Goal: Information Seeking & Learning: Learn about a topic

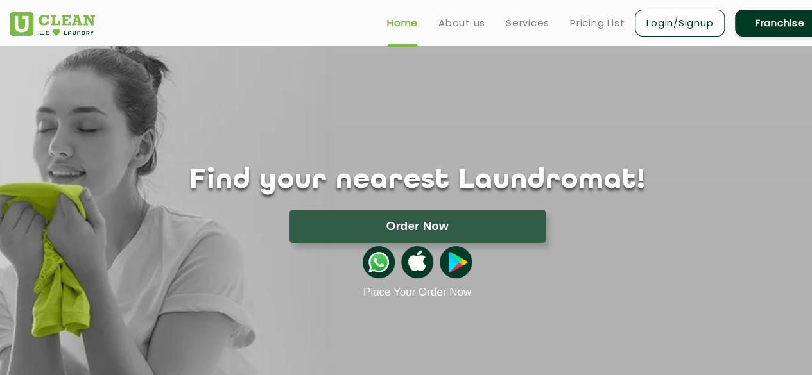
click at [374, 256] on img at bounding box center [379, 262] width 32 height 32
click at [526, 24] on link "Services" at bounding box center [528, 22] width 44 height 15
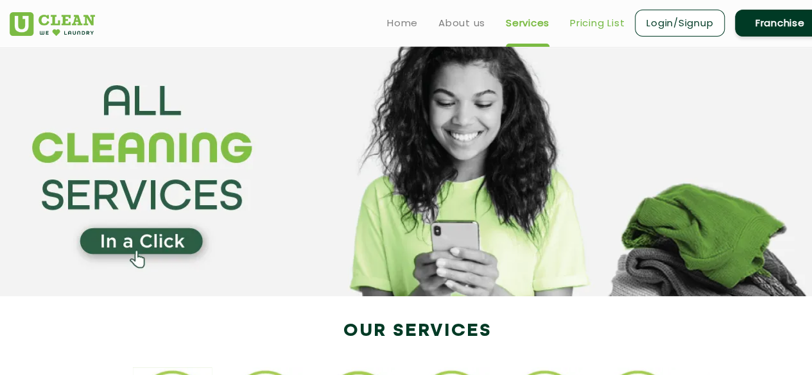
click at [592, 21] on link "Pricing List" at bounding box center [597, 22] width 55 height 15
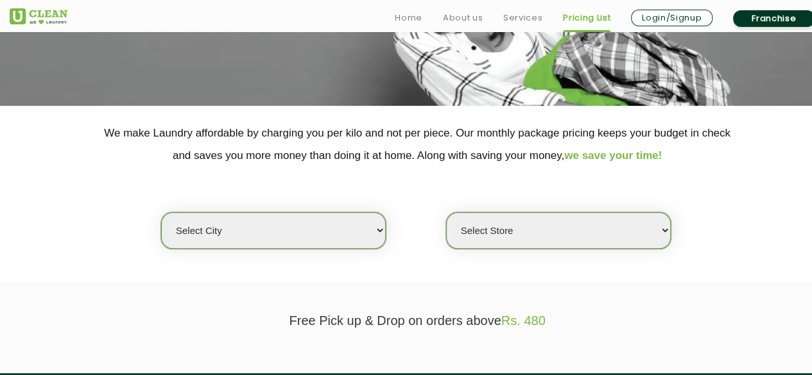
scroll to position [202, 0]
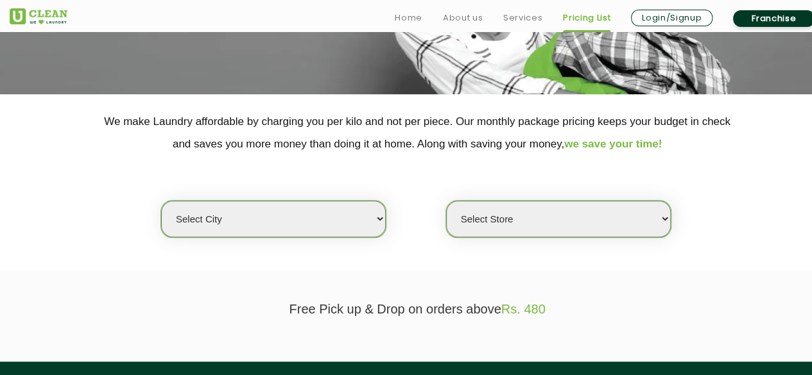
click at [278, 221] on select "Select city Aalo Agartala Agra Ahmedabad Akola Aligarh Alwar - UClean Select Am…" at bounding box center [273, 219] width 225 height 37
click at [263, 207] on select "Select city Aalo Agartala Agra Ahmedabad Akola Aligarh Alwar - UClean Select Am…" at bounding box center [273, 219] width 225 height 37
select select "6"
click at [161, 201] on select "Select city Aalo Agartala Agra Ahmedabad Akola Aligarh Alwar - UClean Select Am…" at bounding box center [273, 219] width 225 height 37
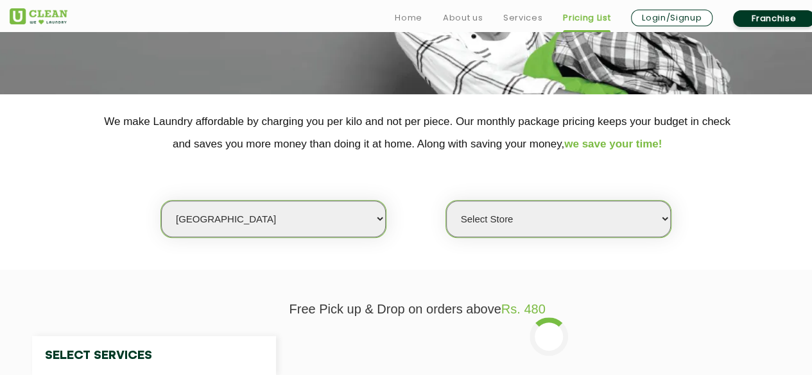
click at [554, 219] on select "Select Store" at bounding box center [558, 219] width 225 height 37
click at [751, 196] on div "Select city Aalo Agartala Agra Ahmedabad Akola Aligarh Alwar - UClean Select Am…" at bounding box center [417, 196] width 834 height 83
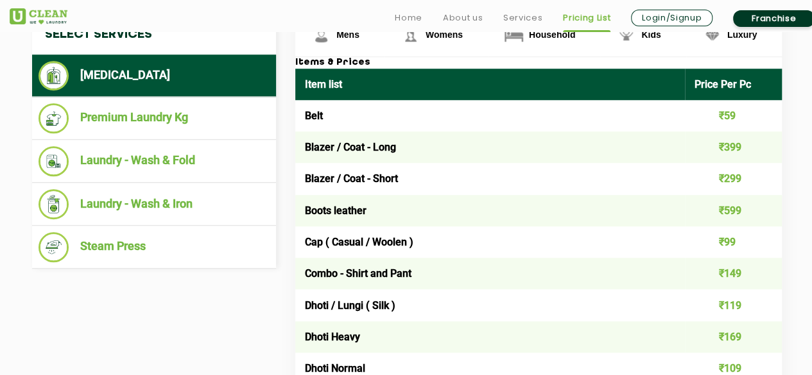
scroll to position [531, 0]
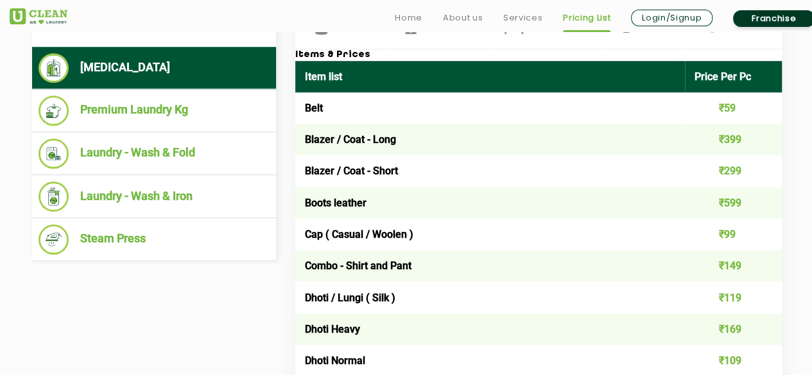
click at [568, 139] on td "Blazer / Coat - Long" at bounding box center [489, 139] width 389 height 31
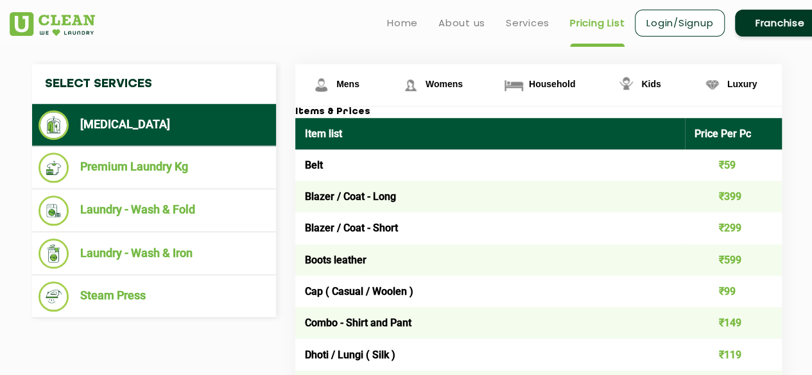
scroll to position [431, 0]
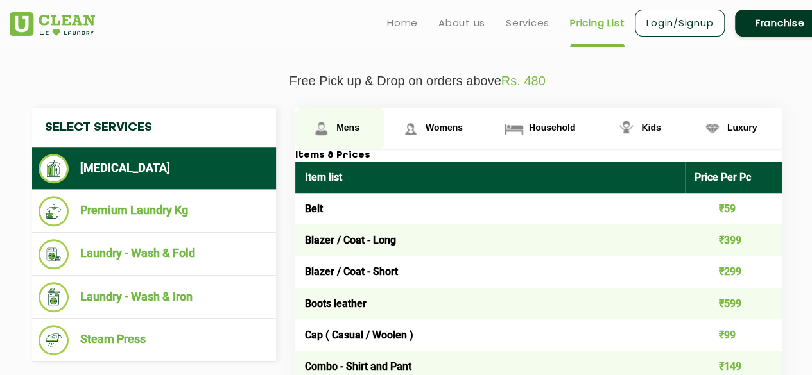
click at [343, 123] on span "Mens" at bounding box center [347, 128] width 23 height 10
click at [361, 117] on link "Mens" at bounding box center [339, 129] width 89 height 42
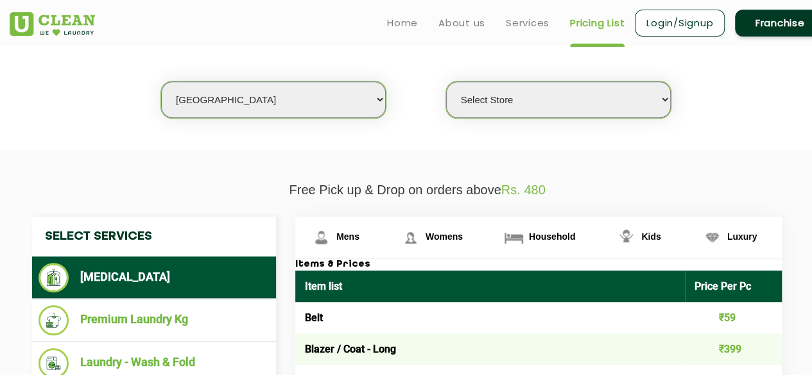
scroll to position [305, 0]
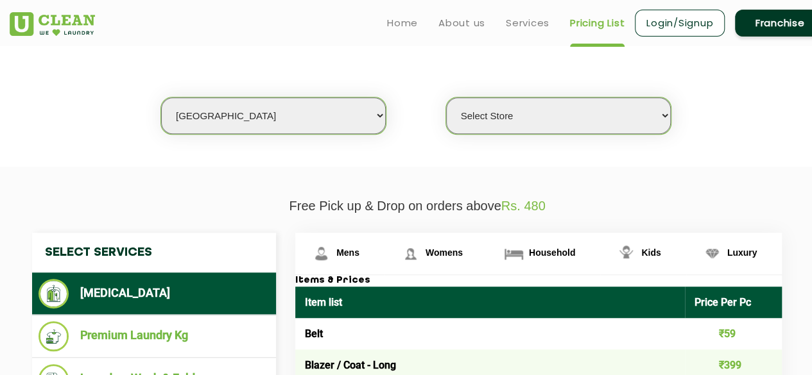
click at [637, 112] on select "Select Store UClean Bhartiya city UClean Hunasamaranahalli UClean KR Puram Beng…" at bounding box center [558, 116] width 225 height 37
click at [446, 98] on select "Select Store UClean Bhartiya city UClean Hunasamaranahalli UClean KR Puram Beng…" at bounding box center [558, 116] width 225 height 37
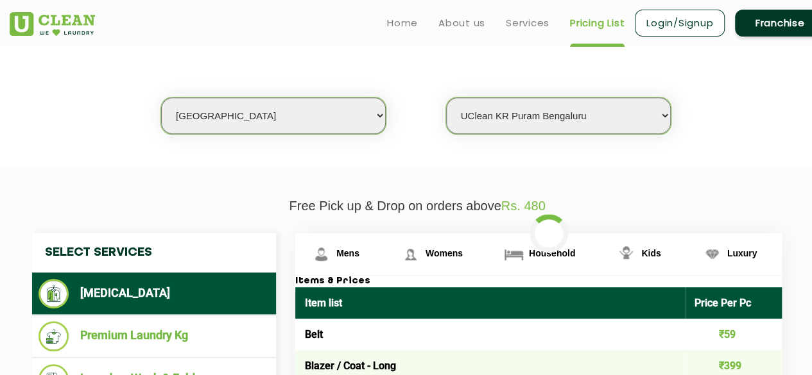
click at [617, 112] on select "Select Store UClean Bhartiya city UClean Hunasamaranahalli UClean KR Puram Beng…" at bounding box center [558, 116] width 225 height 37
select select "413"
click at [446, 98] on select "Select Store UClean Bhartiya city UClean Hunasamaranahalli UClean KR Puram Beng…" at bounding box center [558, 116] width 225 height 37
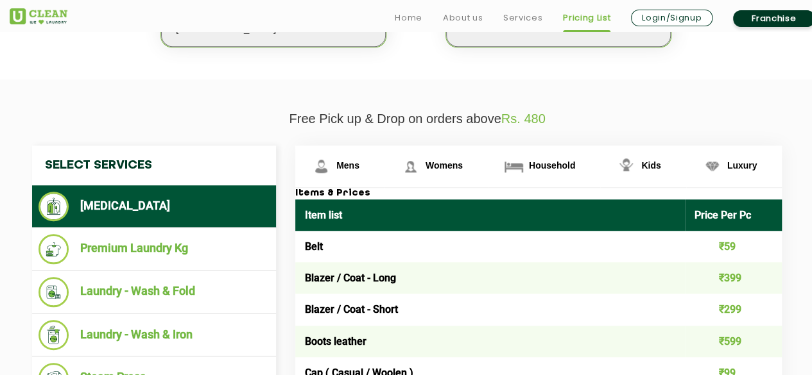
scroll to position [397, 0]
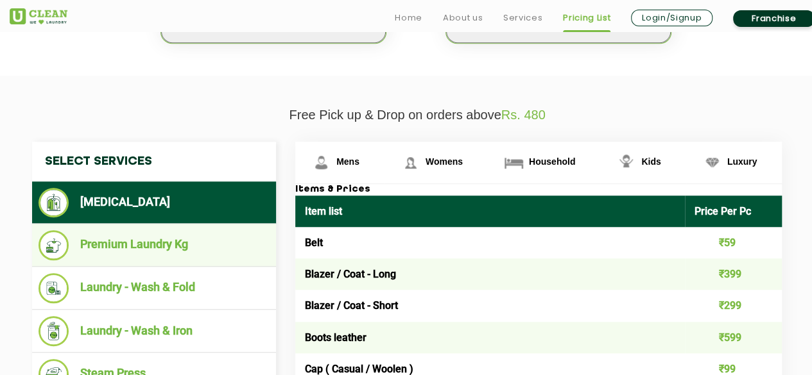
click at [176, 241] on li "Premium Laundry Kg" at bounding box center [153, 245] width 231 height 30
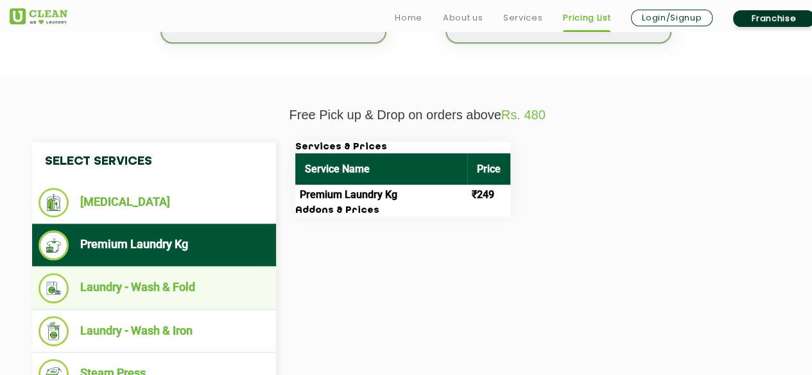
click at [165, 289] on li "Laundry - Wash & Fold" at bounding box center [153, 288] width 231 height 30
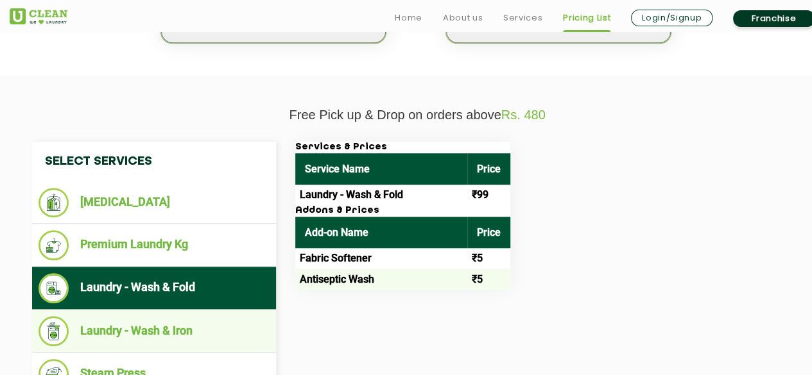
click at [145, 330] on li "Laundry - Wash & Iron" at bounding box center [153, 331] width 231 height 30
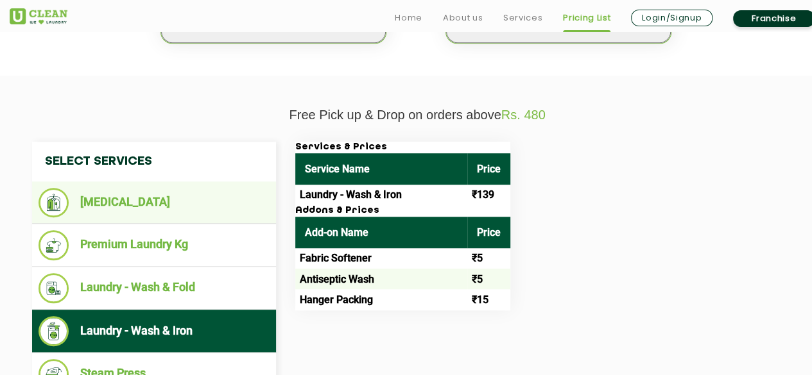
click at [135, 202] on li "[MEDICAL_DATA]" at bounding box center [153, 203] width 231 height 30
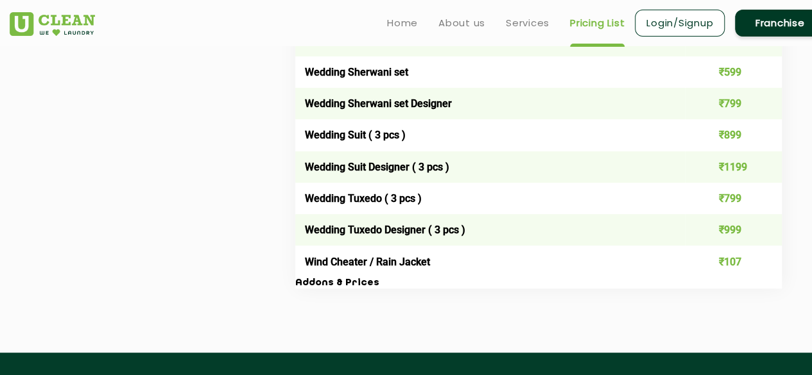
scroll to position [0, 0]
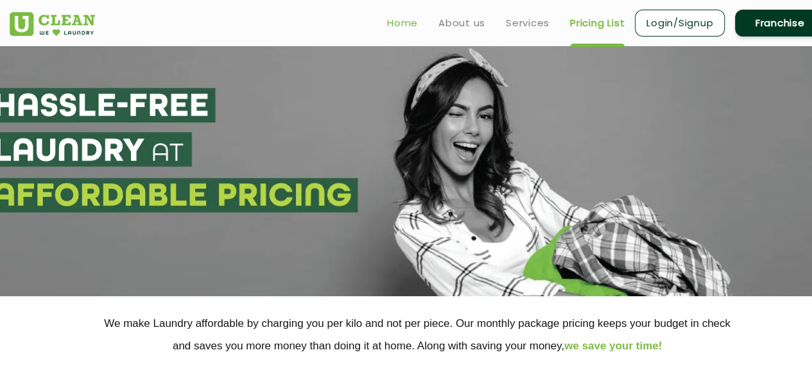
click at [399, 21] on link "Home" at bounding box center [402, 22] width 31 height 15
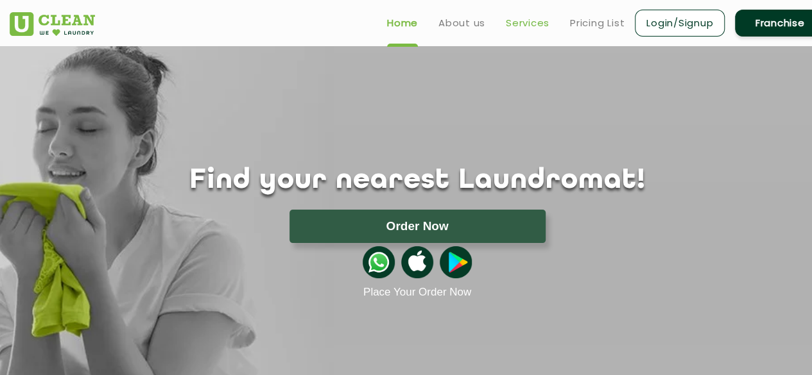
click at [522, 25] on link "Services" at bounding box center [528, 22] width 44 height 15
